Goal: Task Accomplishment & Management: Complete application form

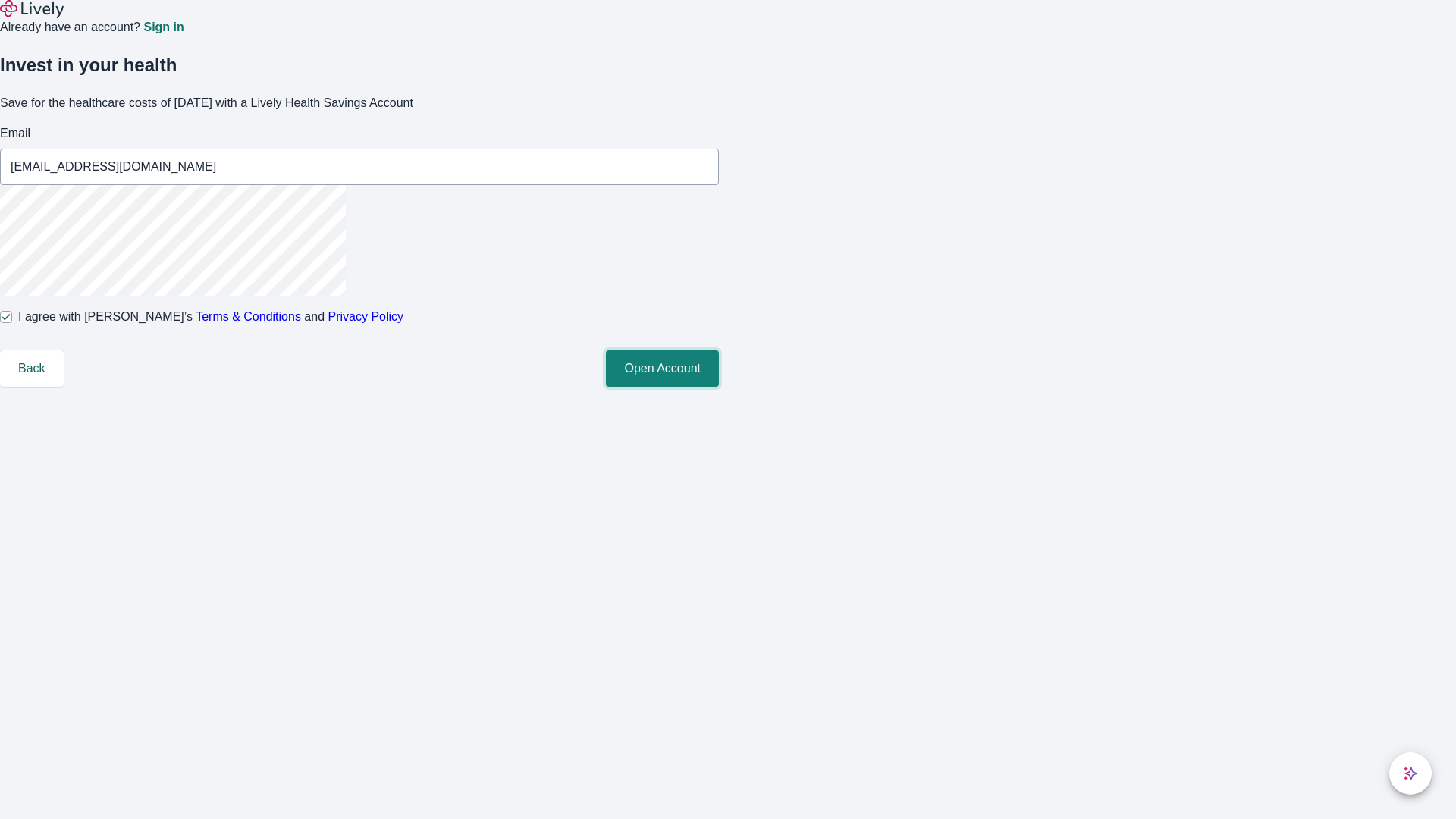
click at [719, 387] on button "Open Account" at bounding box center [662, 368] width 113 height 36
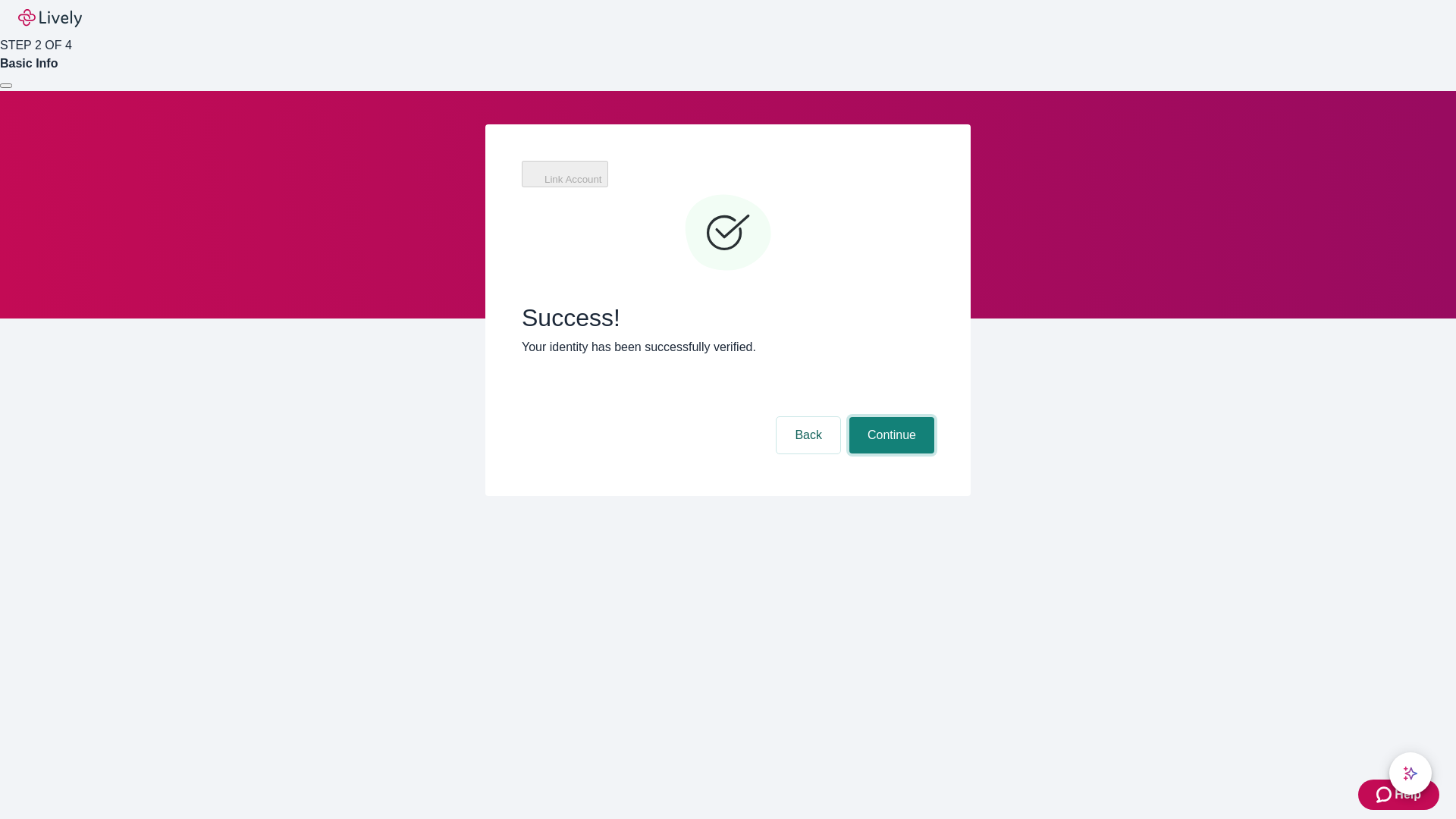
click at [890, 417] on button "Continue" at bounding box center [891, 435] width 85 height 36
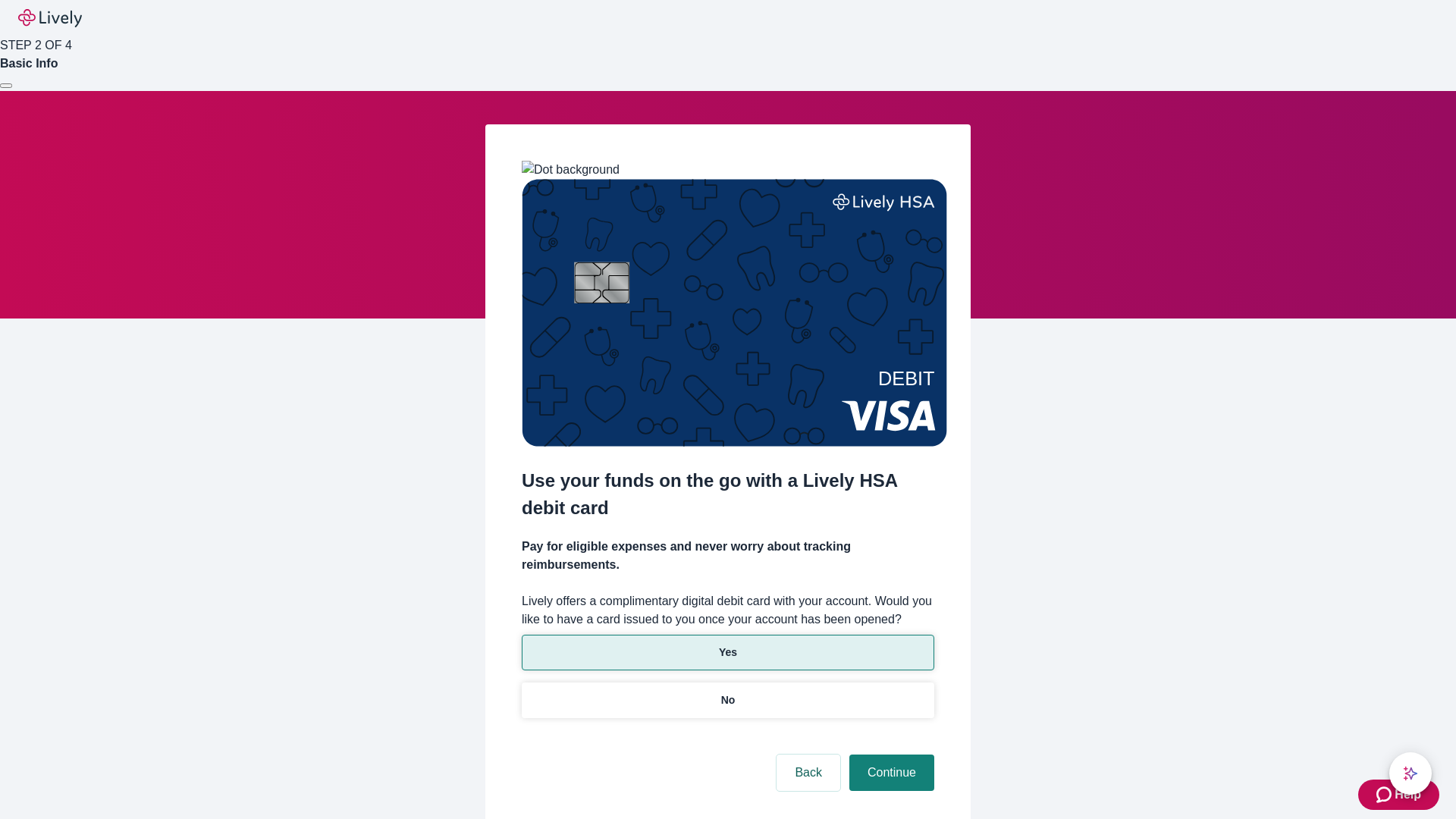
click at [727, 645] on p "Yes" at bounding box center [728, 653] width 18 height 16
click at [890, 754] on button "Continue" at bounding box center [891, 772] width 85 height 36
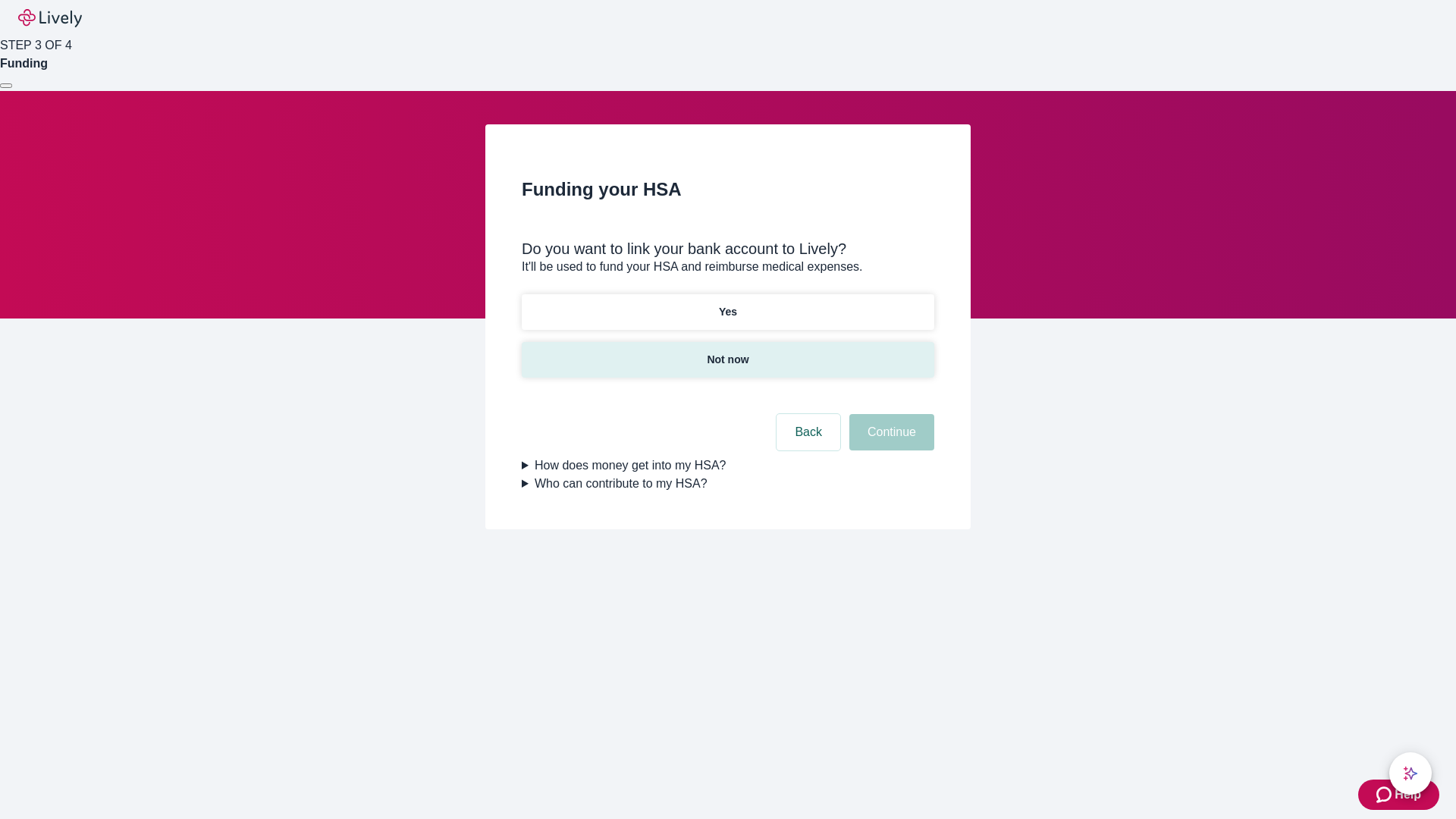
click at [727, 352] on p "Not now" at bounding box center [728, 359] width 41 height 16
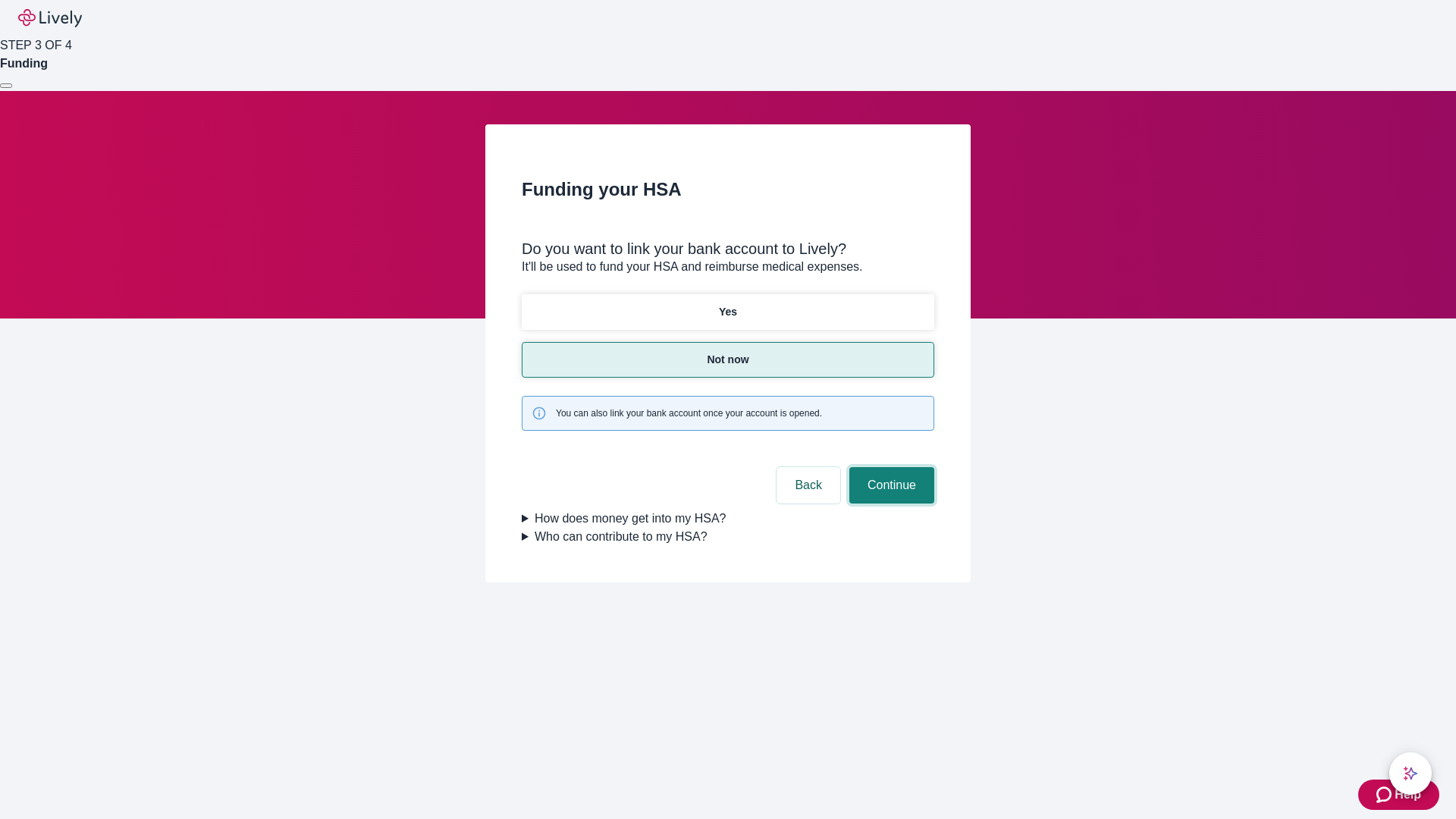
click at [890, 467] on button "Continue" at bounding box center [891, 485] width 85 height 36
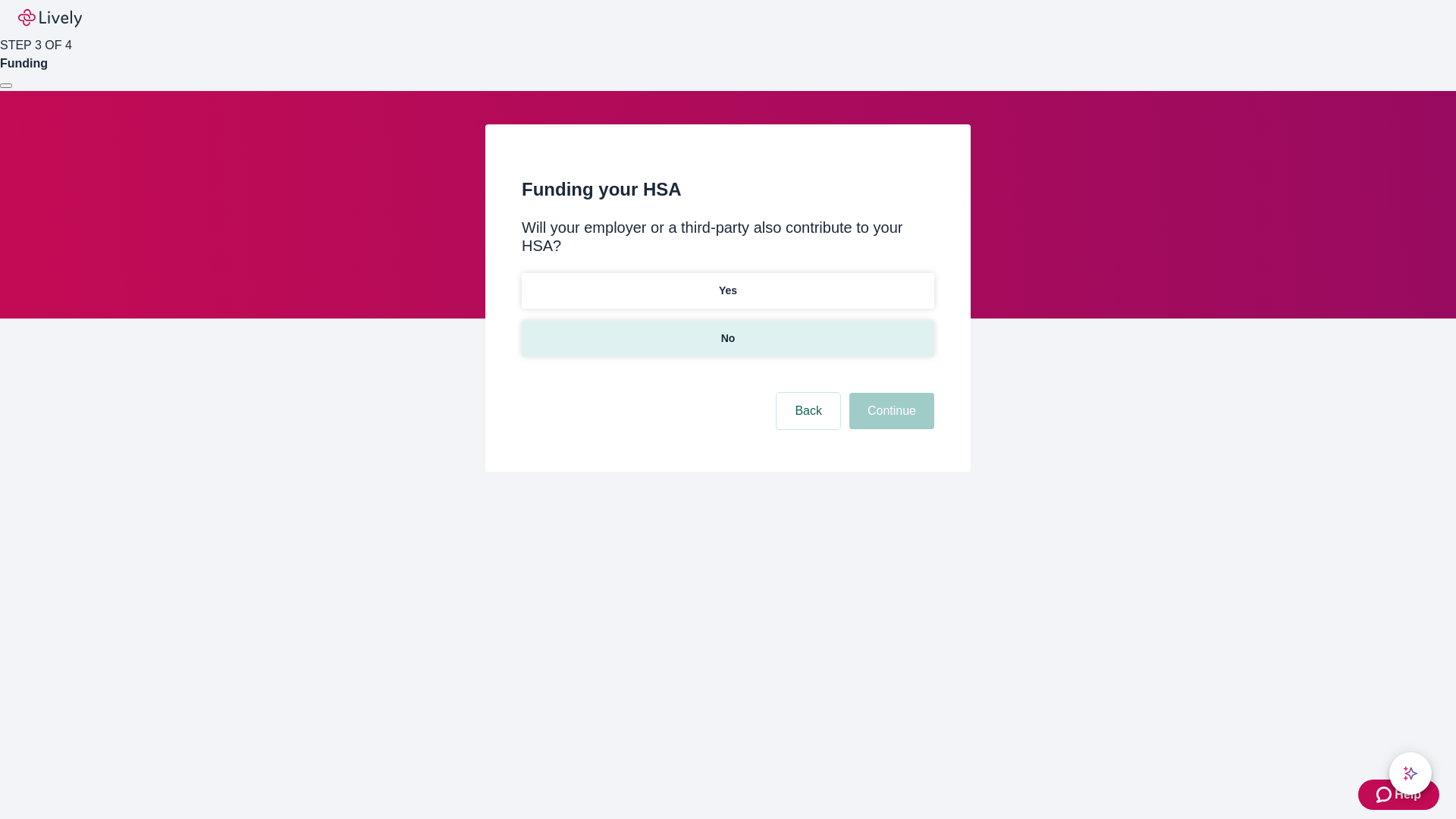
click at [727, 330] on p "No" at bounding box center [728, 338] width 15 height 16
click at [890, 393] on button "Continue" at bounding box center [891, 411] width 85 height 36
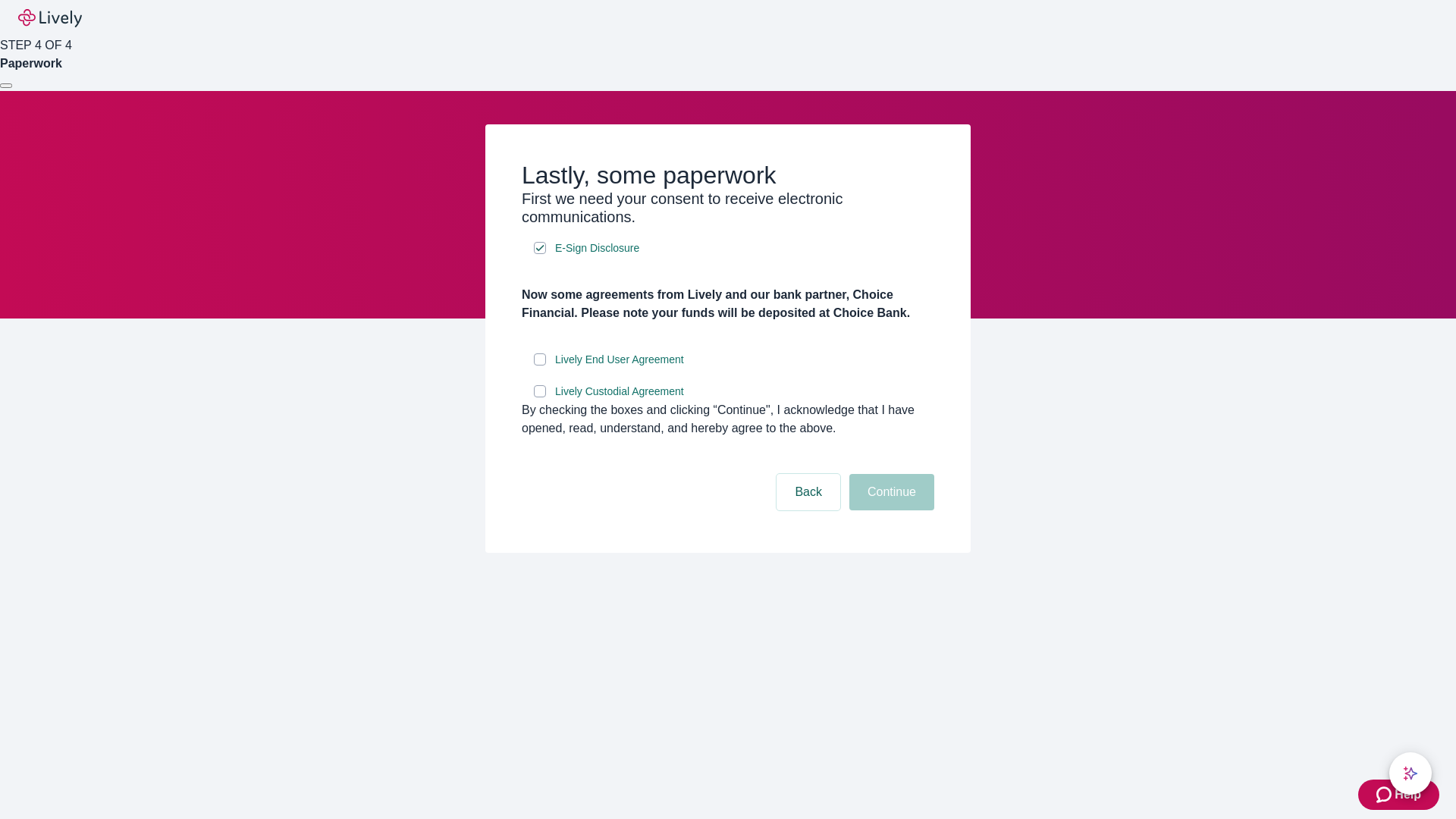
click at [540, 366] on input "Lively End User Agreement" at bounding box center [540, 359] width 12 height 12
checkbox input "true"
click at [540, 397] on input "Lively Custodial Agreement" at bounding box center [540, 391] width 12 height 12
checkbox input "true"
click at [890, 510] on button "Continue" at bounding box center [891, 492] width 85 height 36
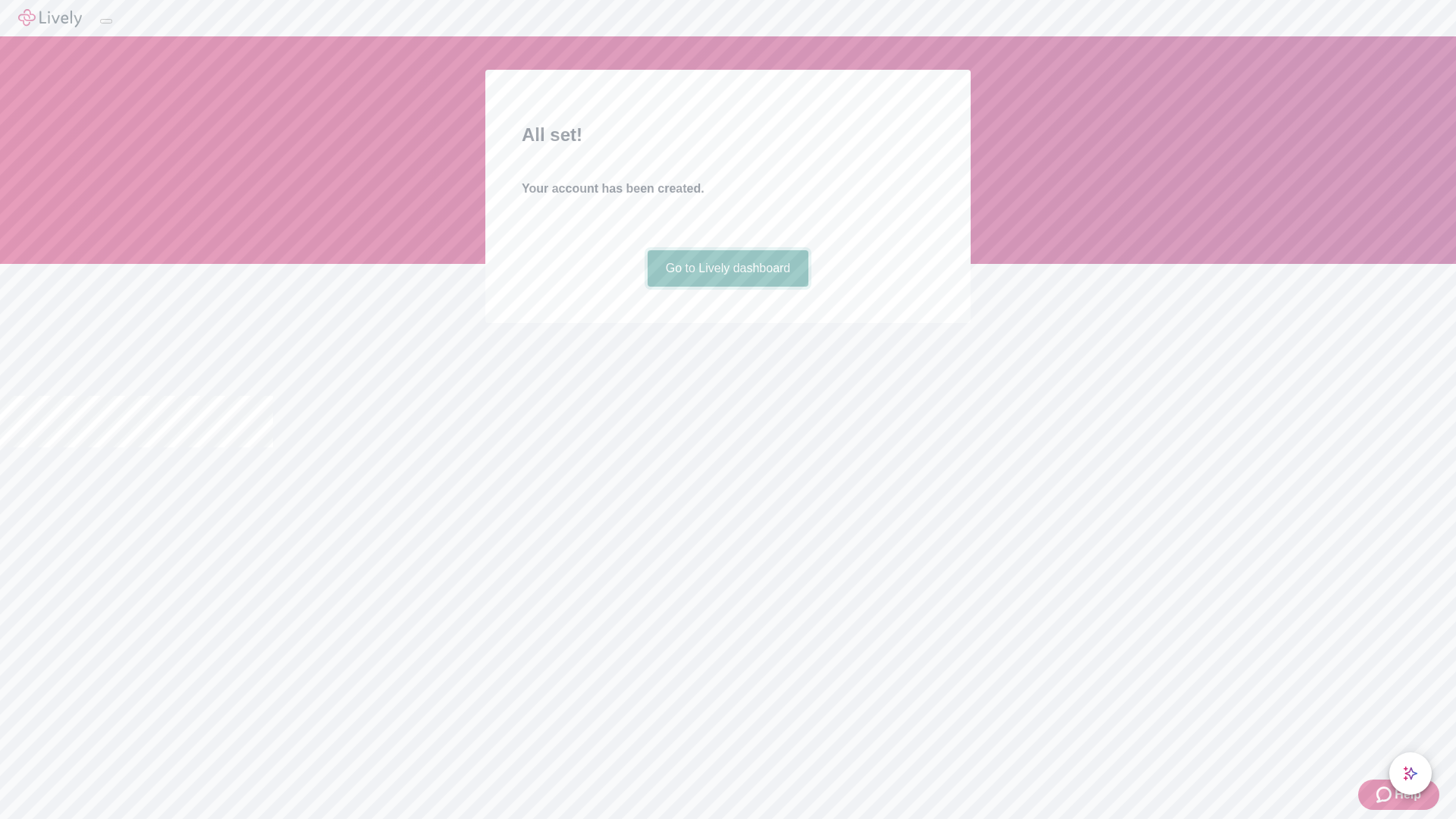
click at [727, 286] on link "Go to Lively dashboard" at bounding box center [728, 268] width 161 height 36
